Goal: Information Seeking & Learning: Learn about a topic

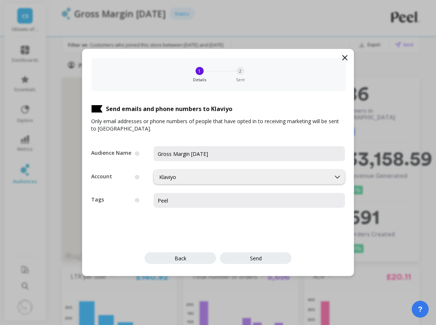
click at [338, 58] on div "1 Details 2 Sent" at bounding box center [218, 74] width 254 height 33
click at [345, 58] on icon at bounding box center [344, 57] width 4 height 4
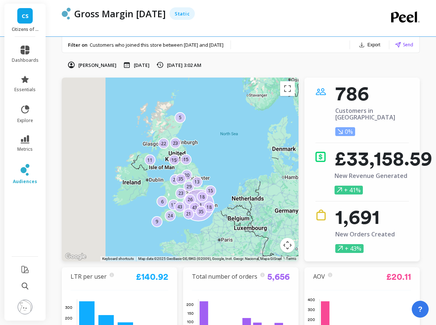
click at [26, 19] on span "CS" at bounding box center [25, 16] width 7 height 8
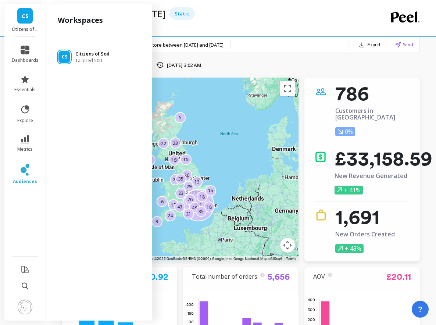
click at [100, 56] on p "Citizens of Soil" at bounding box center [92, 53] width 34 height 7
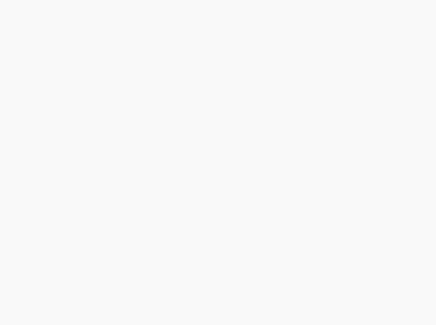
click at [231, 0] on html at bounding box center [218, 0] width 436 height 0
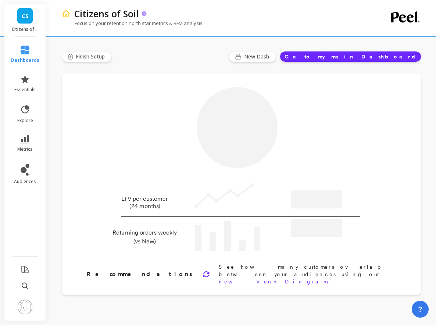
type input "Champions"
type input "2346"
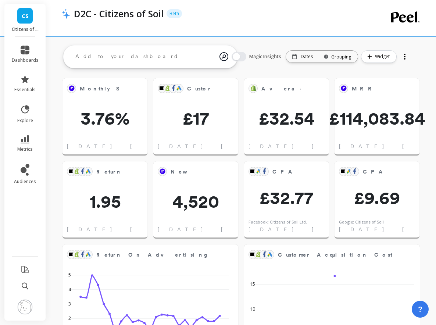
scroll to position [202, 69]
click at [22, 179] on span "audiences" at bounding box center [25, 182] width 22 height 6
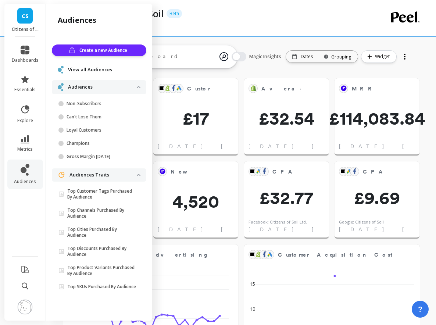
click at [24, 208] on ul "dashboards essentials explore metrics audiences" at bounding box center [25, 144] width 42 height 206
click at [273, 13] on div "D2C - Citizens of Soil Beta" at bounding box center [215, 13] width 291 height 12
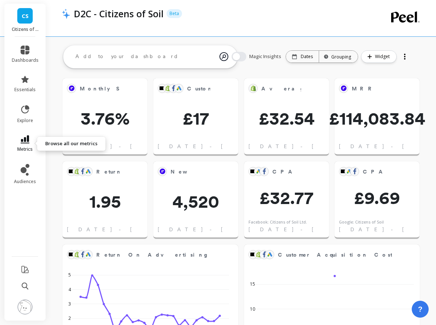
click at [26, 143] on link "metrics" at bounding box center [25, 143] width 27 height 17
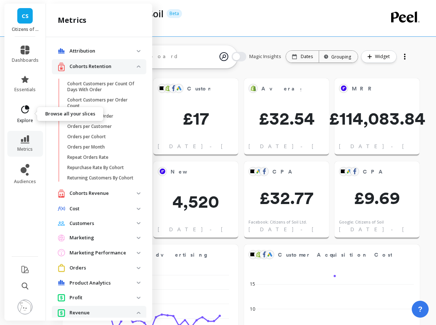
click at [21, 116] on link "explore" at bounding box center [25, 113] width 27 height 19
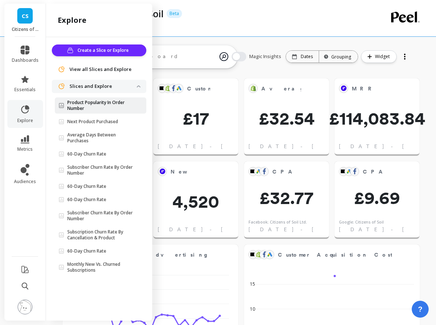
click at [75, 104] on p "Product Popularity In Order Number" at bounding box center [101, 106] width 69 height 12
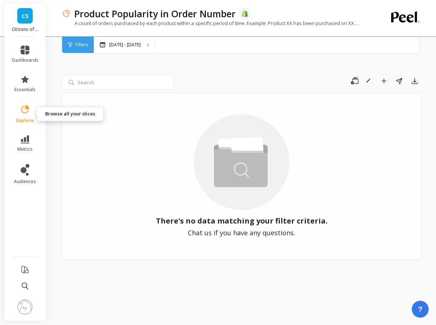
click at [26, 117] on link "explore" at bounding box center [25, 113] width 27 height 19
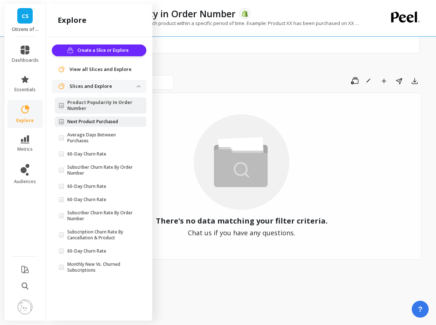
click at [107, 123] on p "Next Product Purchased" at bounding box center [92, 122] width 51 height 6
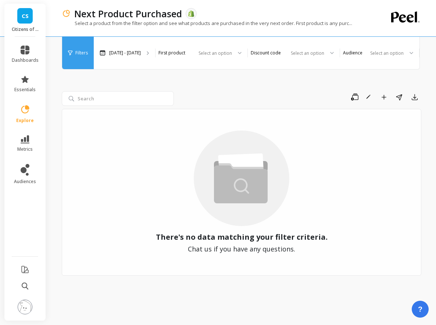
click at [102, 136] on div "There's no data matching your filter criteria. Chat us if you have any question…" at bounding box center [241, 192] width 359 height 167
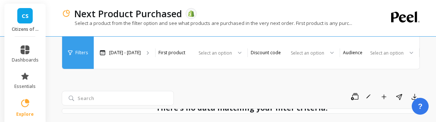
click at [180, 102] on div "Save Rename Add to Dashboard Share Export" at bounding box center [299, 97] width 244 height 12
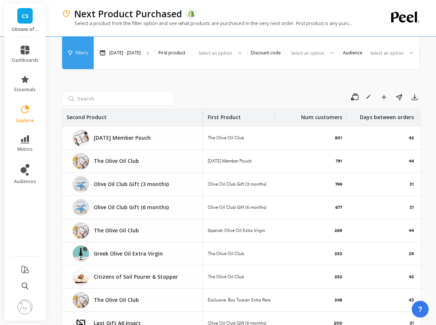
scroll to position [48, 0]
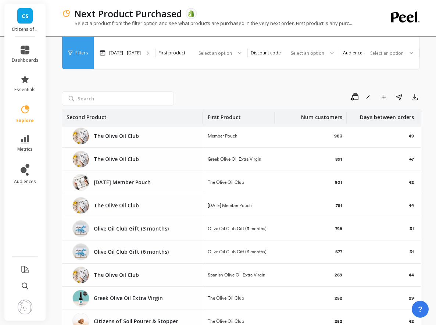
click at [229, 98] on div "Save Rename Add to Dashboard Share Export" at bounding box center [299, 97] width 244 height 12
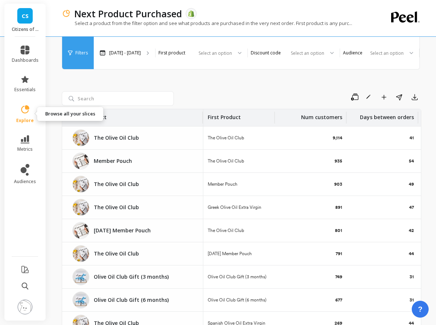
click at [27, 122] on span "explore" at bounding box center [25, 121] width 18 height 6
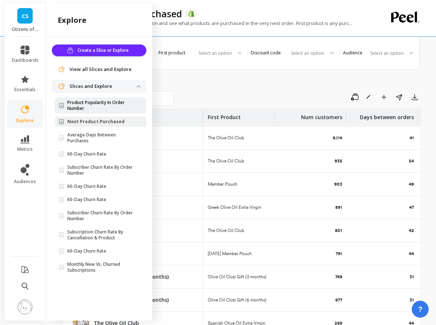
click at [107, 105] on p "Product Popularity In Order Number" at bounding box center [101, 106] width 69 height 12
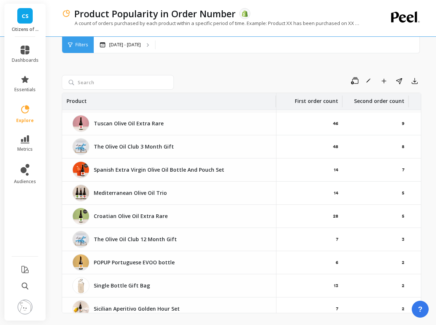
scroll to position [456, 0]
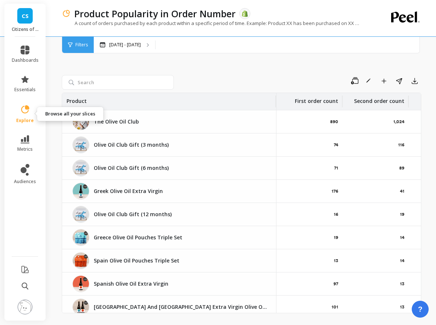
click at [25, 115] on link "explore" at bounding box center [25, 113] width 27 height 19
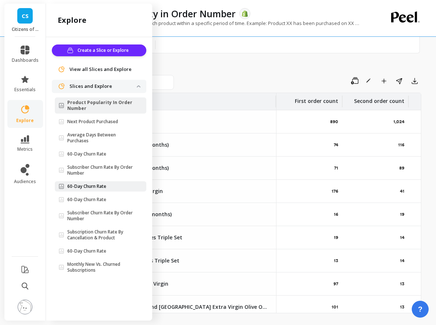
click at [101, 185] on p "60-Day Churn Rate" at bounding box center [86, 186] width 39 height 6
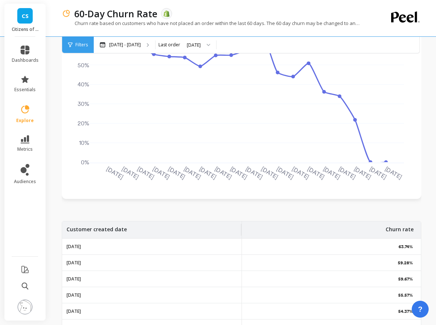
scroll to position [14, 0]
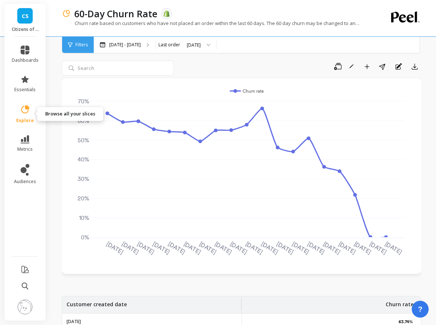
click at [25, 112] on icon at bounding box center [25, 109] width 10 height 10
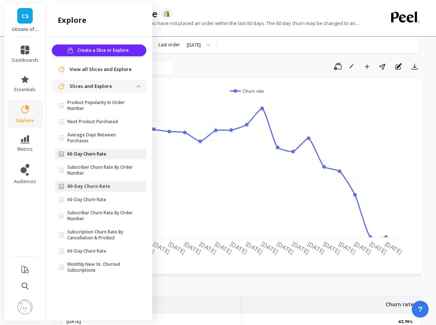
click at [116, 155] on span "60-Day Churn Rate" at bounding box center [97, 154] width 78 height 6
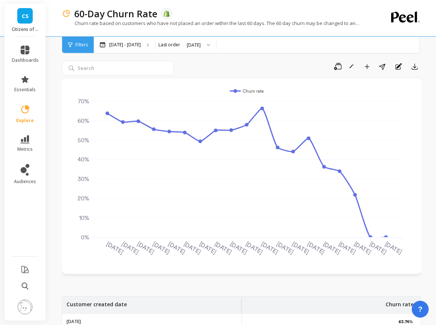
click at [27, 119] on span "explore" at bounding box center [25, 121] width 18 height 6
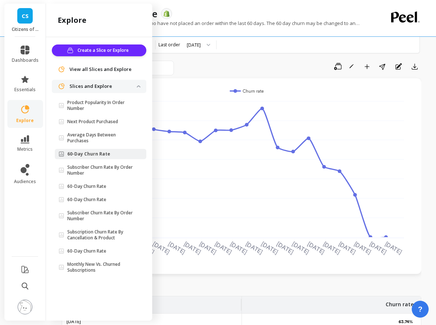
click at [94, 128] on ul "Product Popularity In Order Number Next Product Purchased Average Days Between …" at bounding box center [100, 187] width 91 height 181
click at [94, 125] on link "Next Product Purchased" at bounding box center [100, 121] width 91 height 10
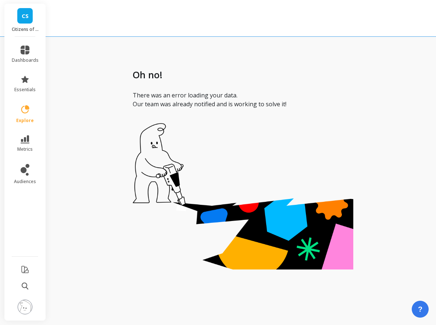
click at [94, 126] on div "Oh no! There was an error loading your data. Our team was already notified and …" at bounding box center [243, 169] width 386 height 325
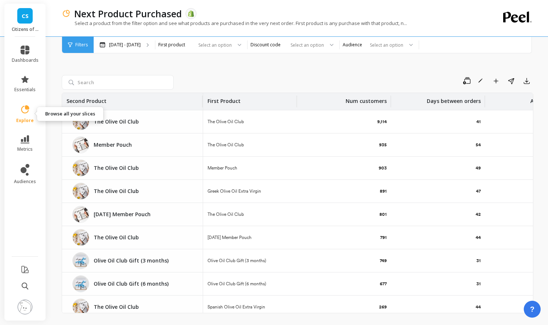
click at [21, 117] on link "explore" at bounding box center [25, 113] width 27 height 19
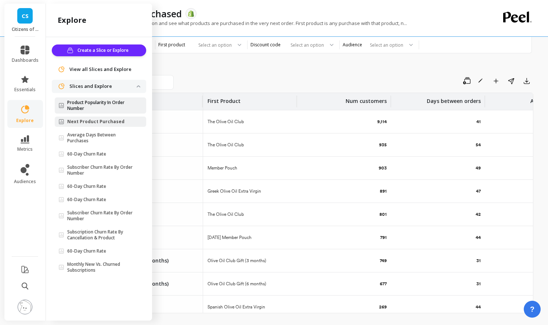
click at [105, 108] on p "Product Popularity In Order Number" at bounding box center [101, 106] width 69 height 12
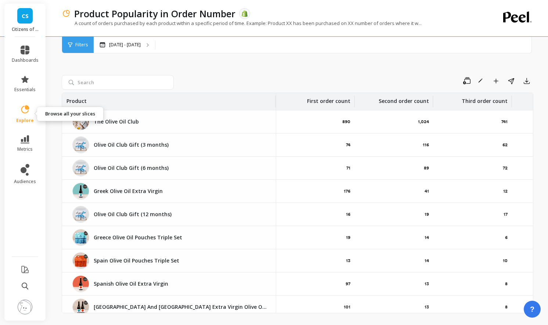
click at [27, 117] on link "explore" at bounding box center [25, 113] width 27 height 19
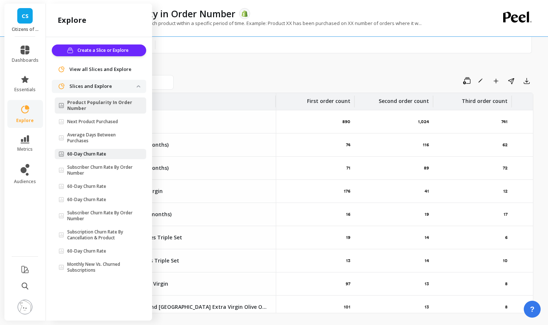
click at [83, 159] on link "60-Day Churn Rate" at bounding box center [100, 154] width 91 height 10
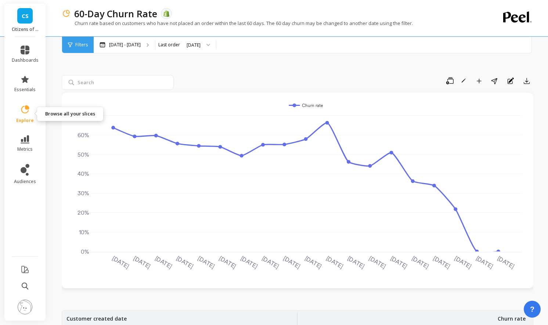
click at [27, 122] on span "explore" at bounding box center [25, 121] width 18 height 6
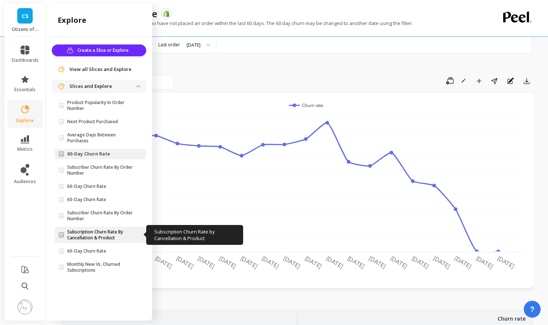
click at [83, 230] on p "Subscription Churn Rate By Cancellation & Product" at bounding box center [101, 235] width 69 height 12
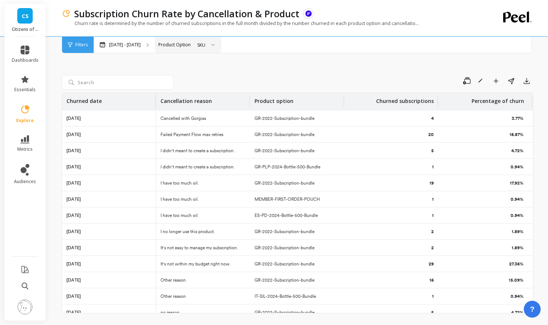
click at [201, 46] on div "SKU" at bounding box center [201, 45] width 8 height 7
click at [204, 78] on div "Variant" at bounding box center [205, 79] width 21 height 7
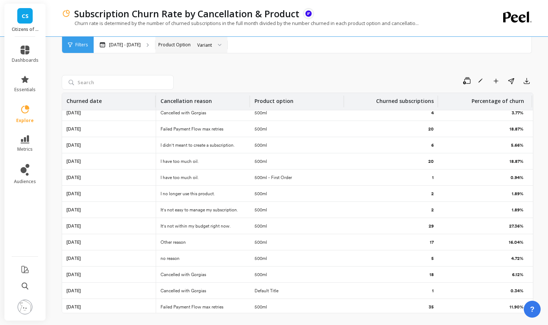
scroll to position [2, 0]
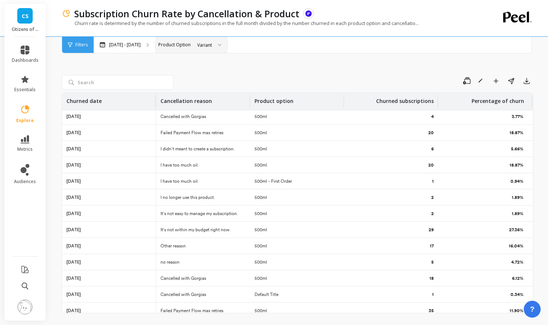
click at [209, 42] on div "Variant" at bounding box center [204, 45] width 15 height 7
click at [158, 60] on div "Save Rename Add to Dashboard Share Export Churned date Cancellation reason Prod…" at bounding box center [298, 186] width 472 height 294
click at [213, 74] on div "Save Rename Add to Dashboard Share Export Churned date Cancellation reason Prod…" at bounding box center [298, 186] width 472 height 294
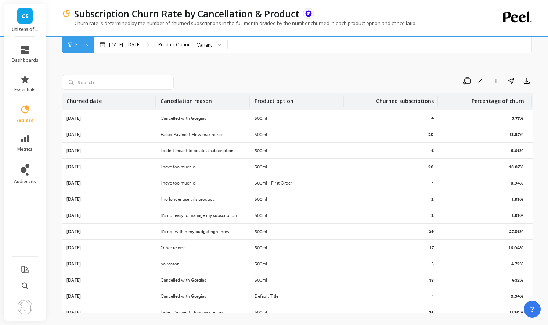
scroll to position [2, 0]
click at [208, 48] on div "Variant" at bounding box center [204, 45] width 15 height 7
click at [204, 100] on div "Product Variant Product Type SKU" at bounding box center [209, 89] width 36 height 67
click at [204, 96] on div "Product Type" at bounding box center [208, 97] width 27 height 14
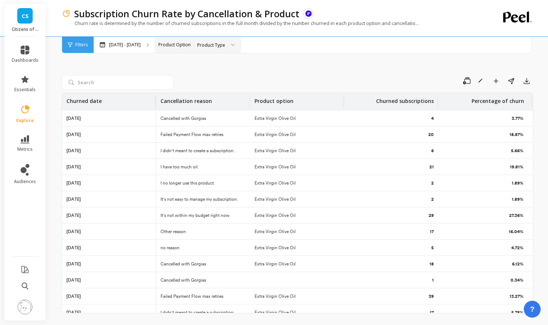
click at [251, 75] on div "Save Rename Add to Dashboard Share Export" at bounding box center [355, 81] width 357 height 12
